Goal: Information Seeking & Learning: Learn about a topic

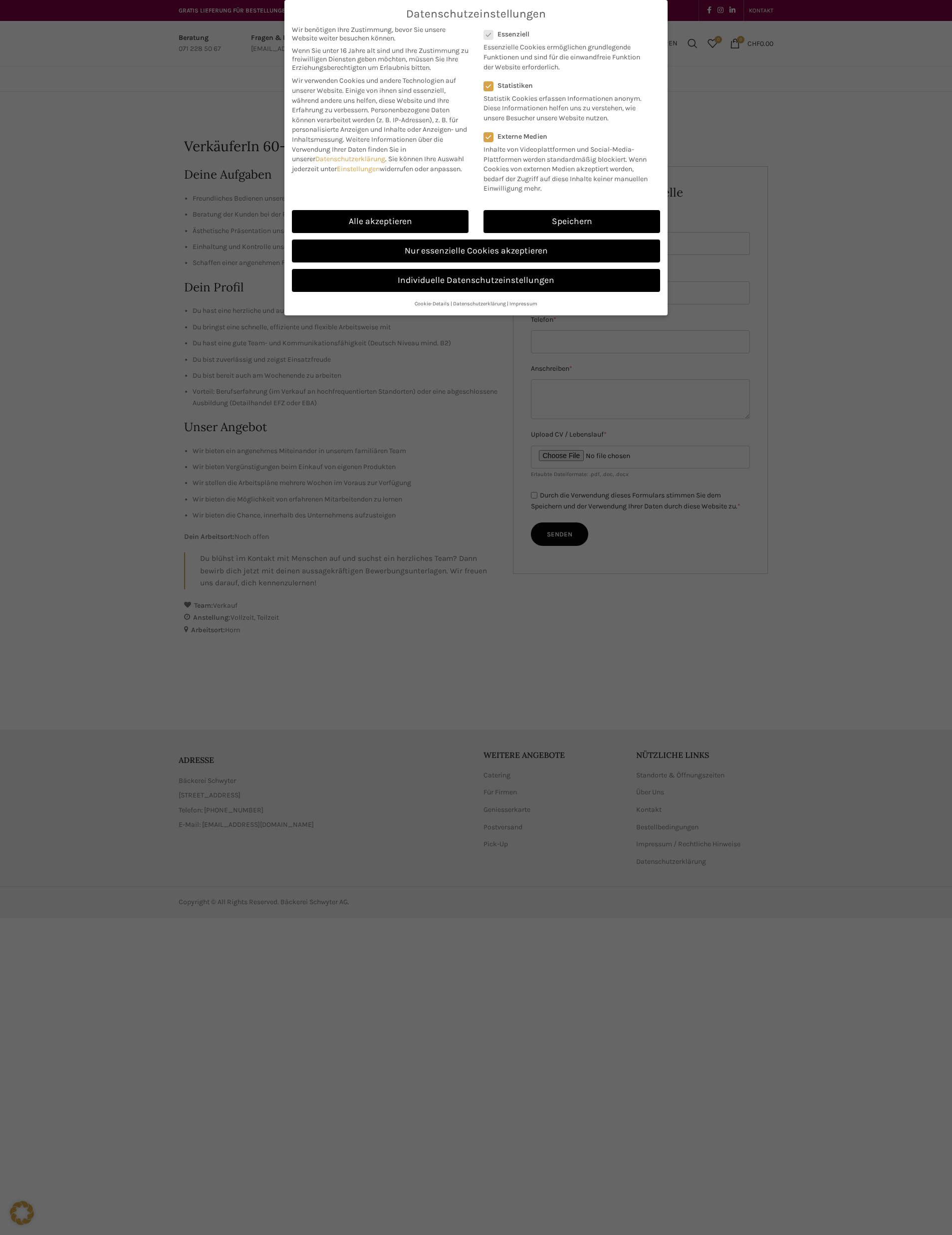
checkbox input "false"
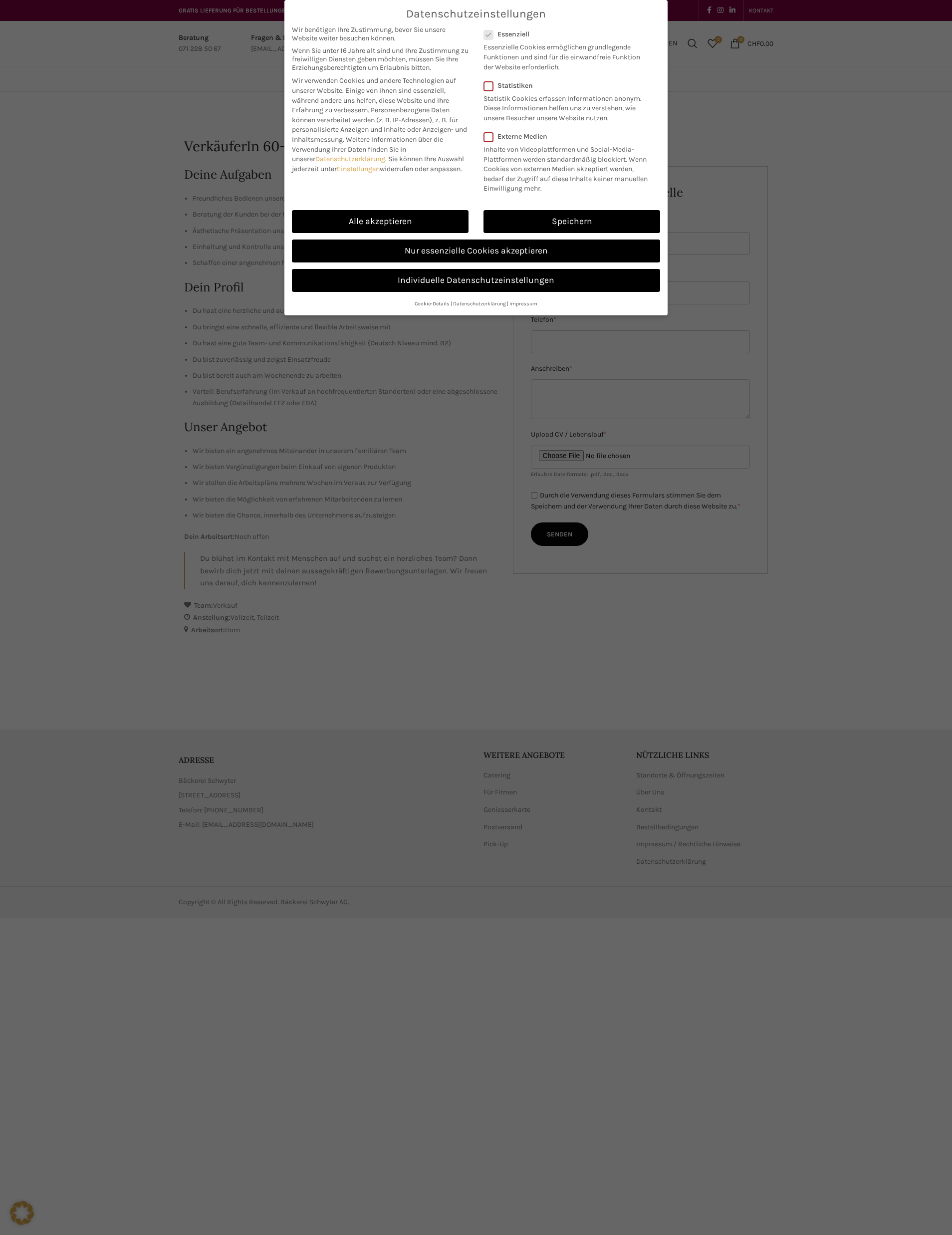
checkbox input "false"
